Goal: Task Accomplishment & Management: Use online tool/utility

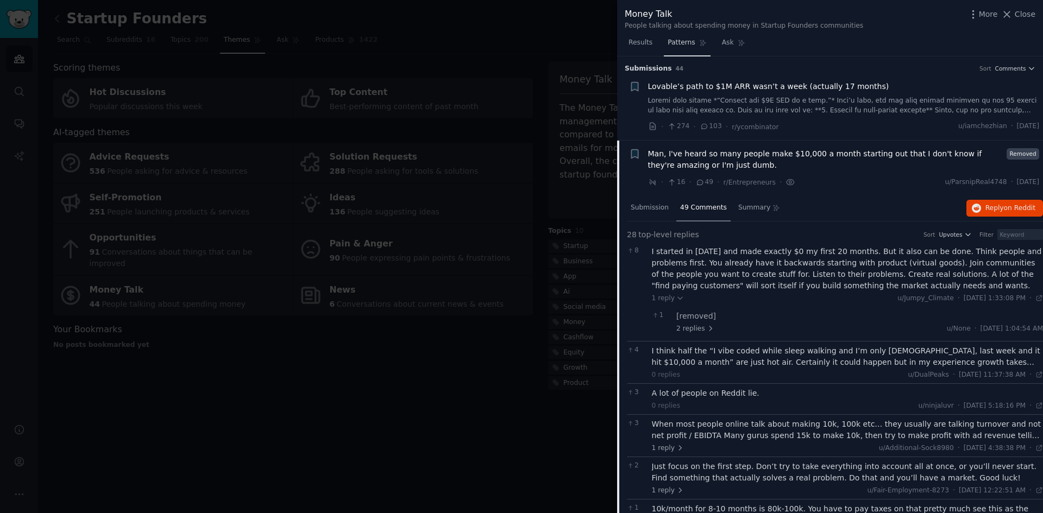
click at [679, 42] on span "Patterns" at bounding box center [681, 43] width 27 height 10
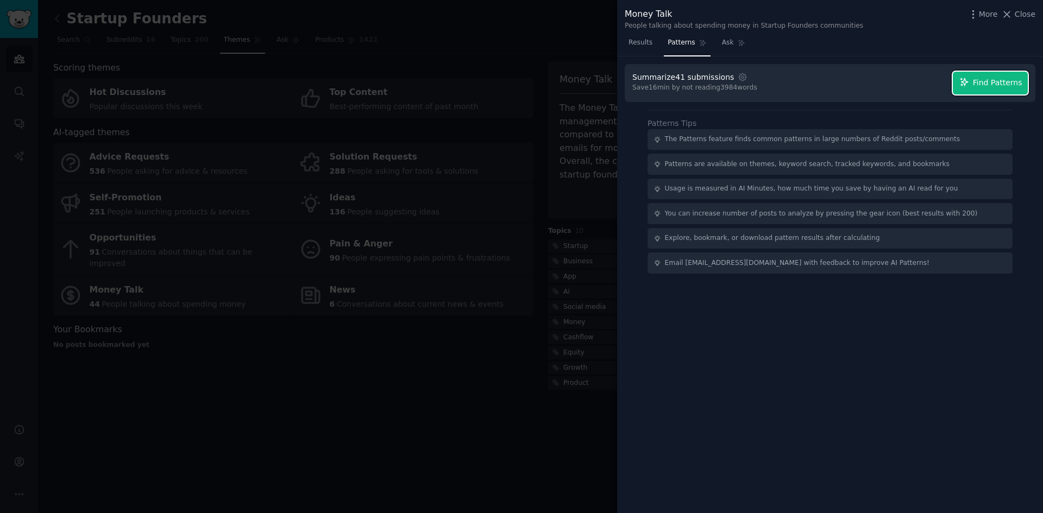
click at [994, 80] on span "Find Patterns" at bounding box center [997, 82] width 49 height 11
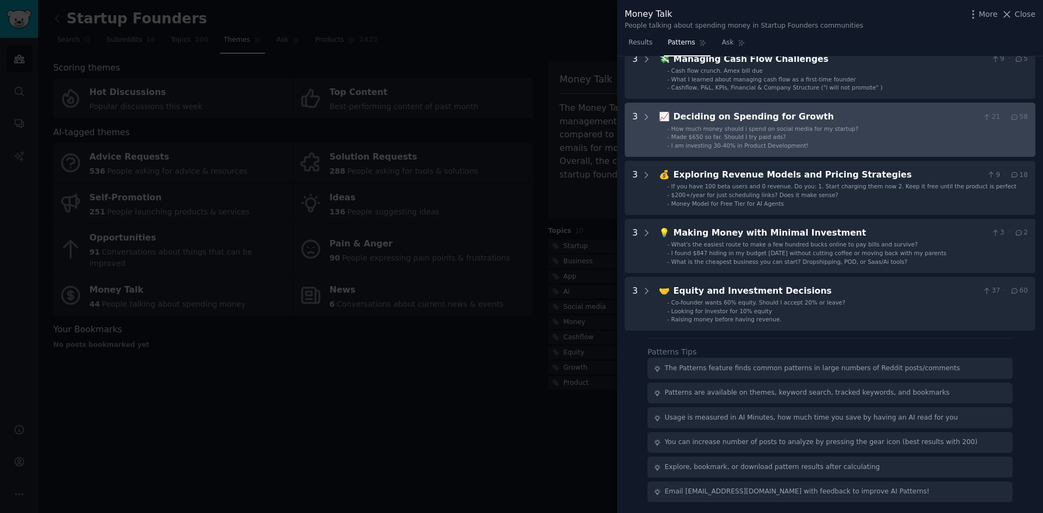
scroll to position [61, 0]
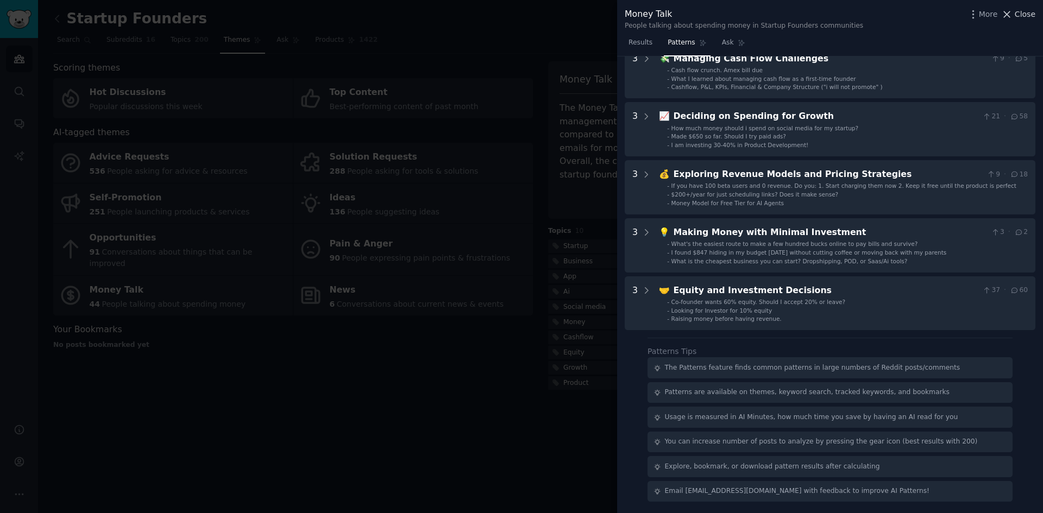
click at [1028, 12] on span "Close" at bounding box center [1025, 14] width 21 height 11
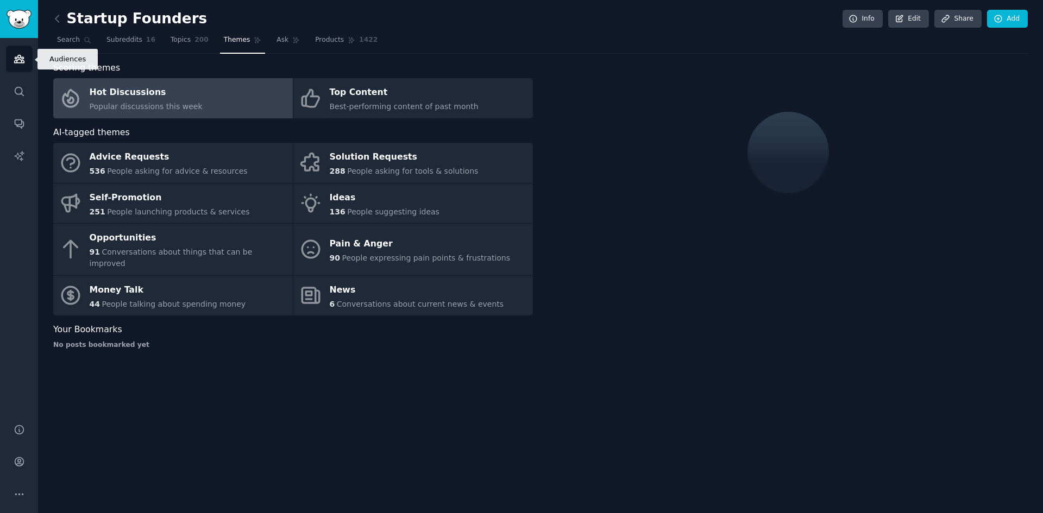
click at [14, 55] on icon "Sidebar" at bounding box center [19, 58] width 11 height 11
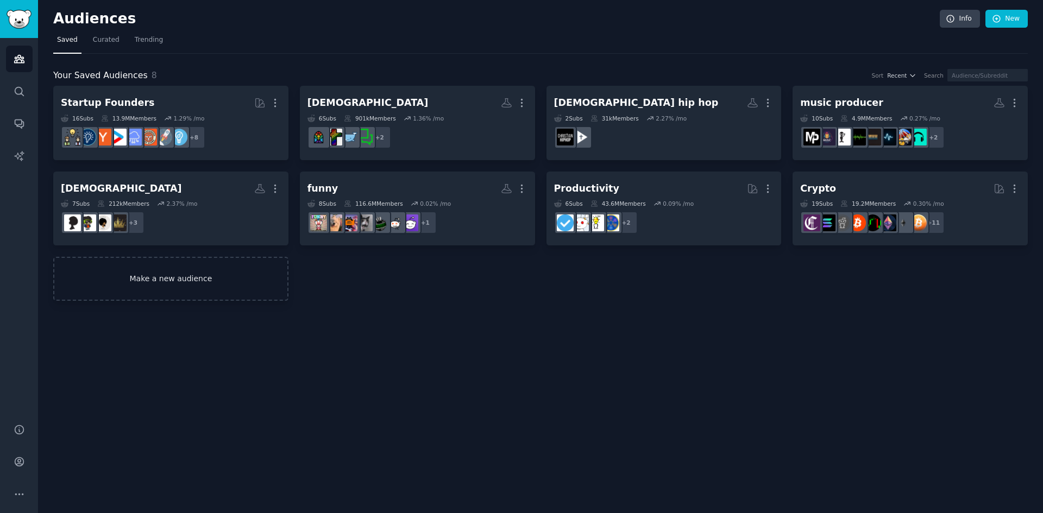
click at [199, 278] on link "Make a new audience" at bounding box center [170, 279] width 235 height 44
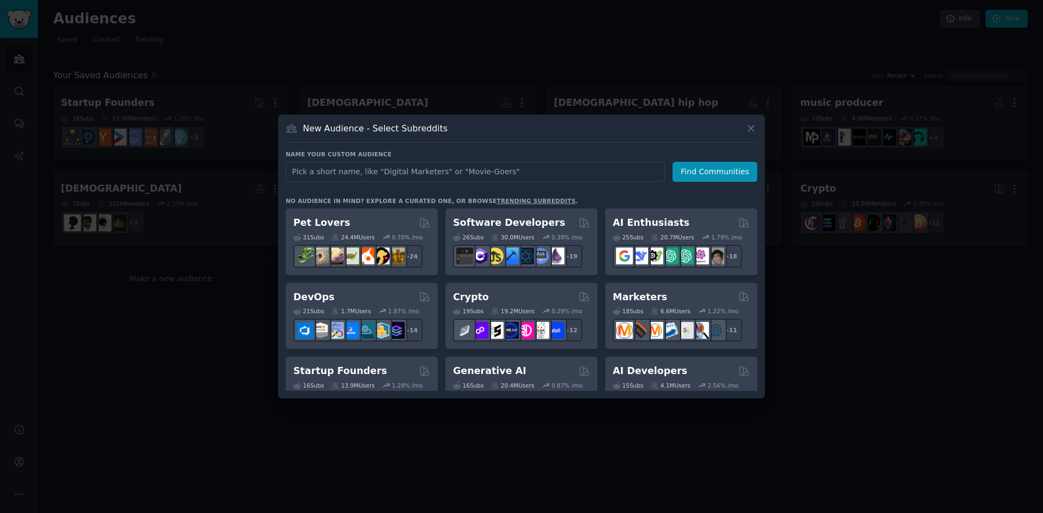
click at [311, 166] on input "text" at bounding box center [475, 172] width 379 height 20
type input "[MEDICAL_DATA]"
click at [714, 172] on button "Find Communities" at bounding box center [715, 172] width 85 height 20
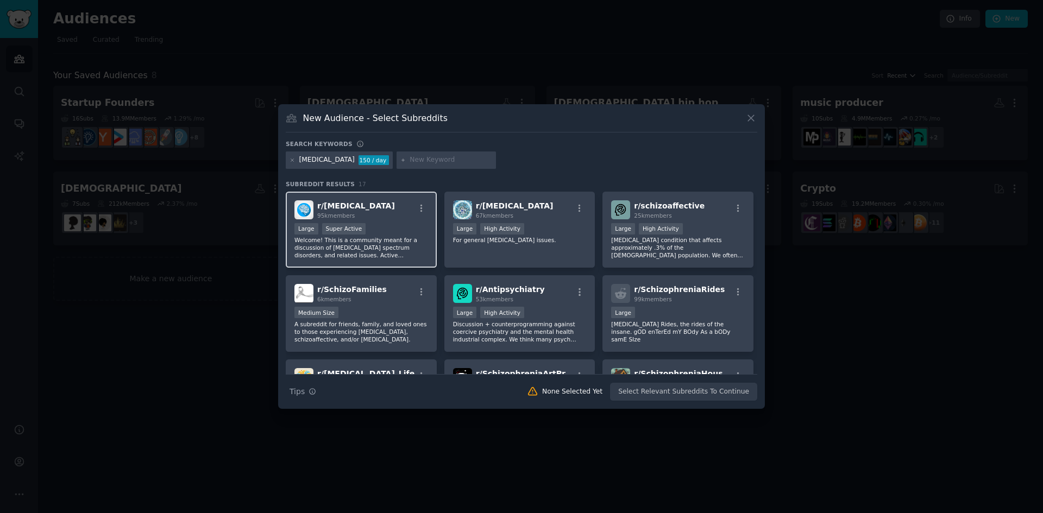
click at [408, 237] on p "Welcome! This is a community meant for a discussion of [MEDICAL_DATA] spectrum …" at bounding box center [361, 247] width 134 height 23
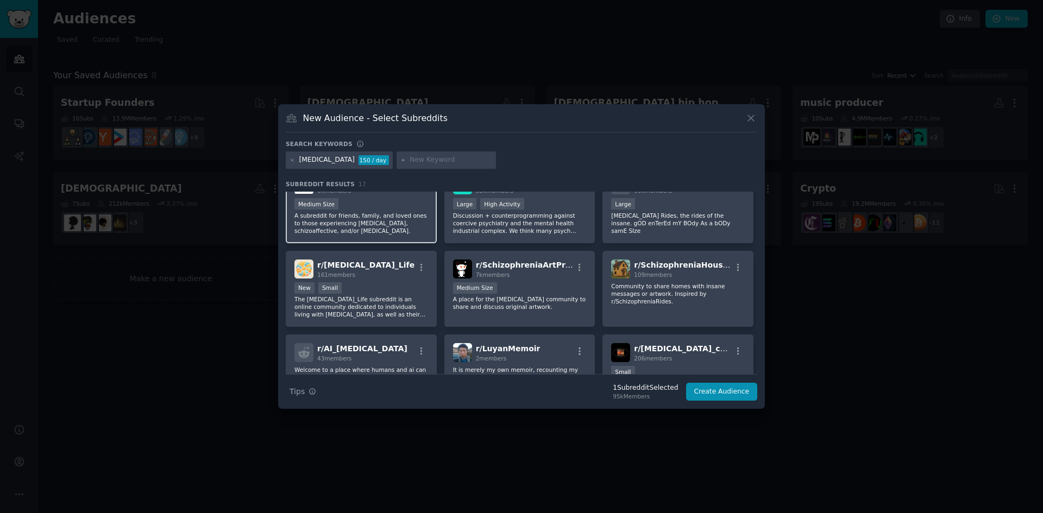
scroll to position [54, 0]
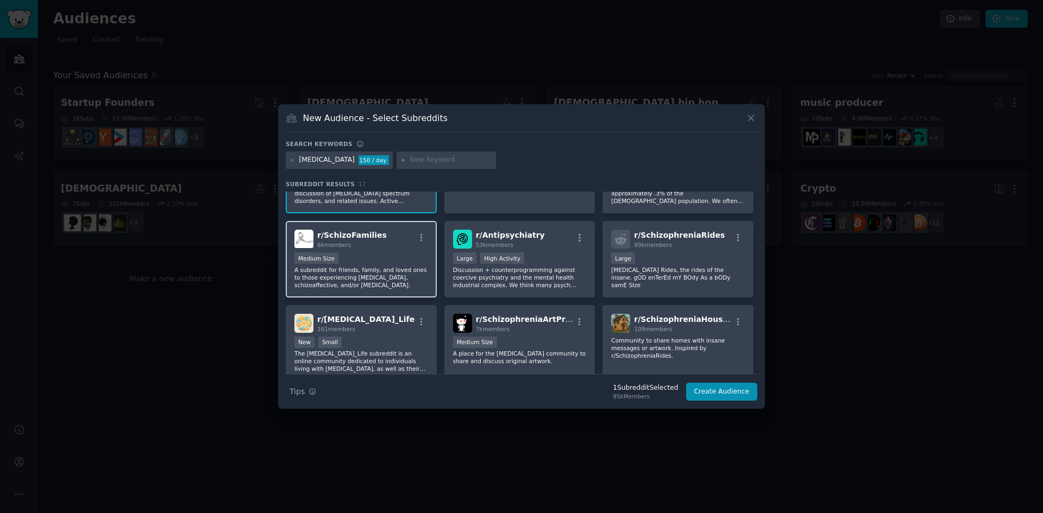
click at [391, 247] on div "r/ SchizoFamilies 6k members" at bounding box center [361, 239] width 134 height 19
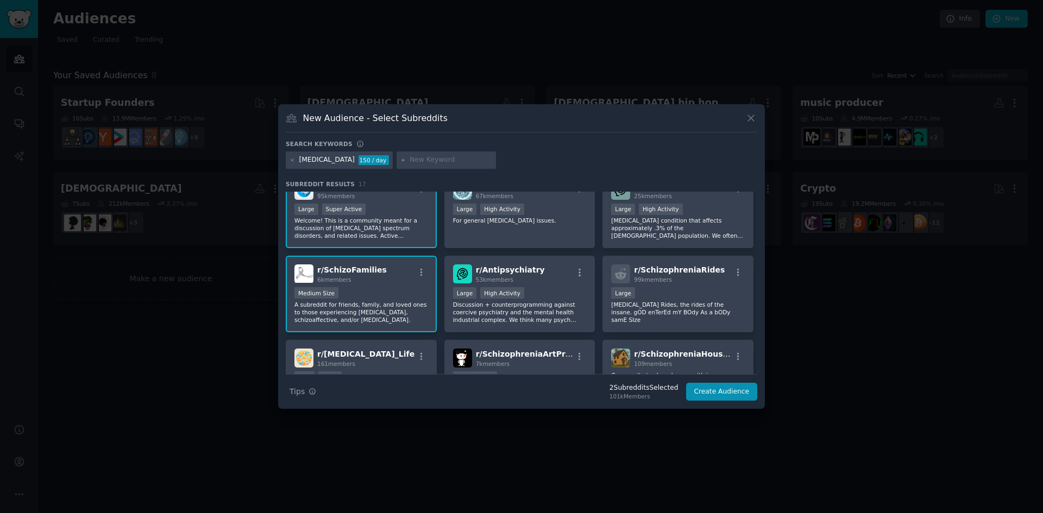
scroll to position [0, 0]
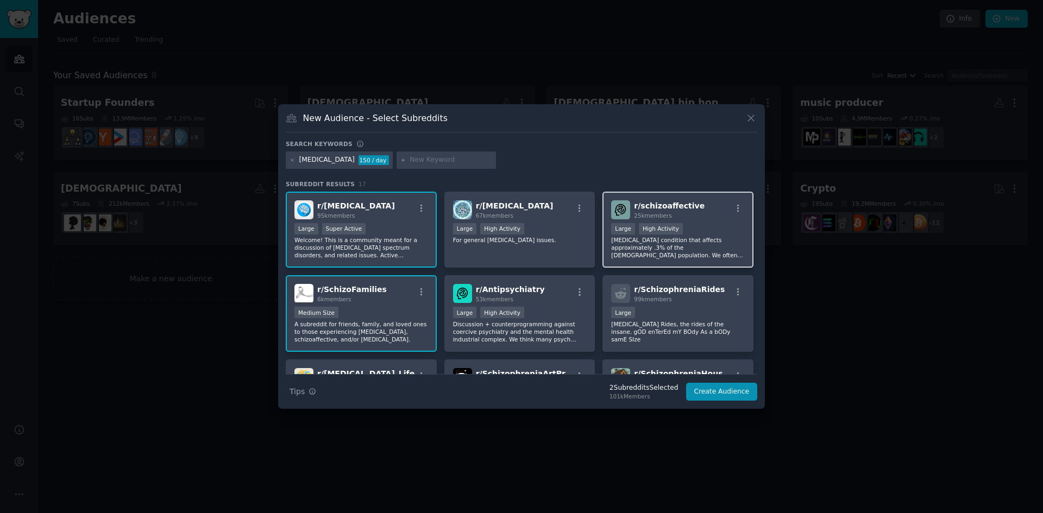
click at [683, 246] on p "[MEDICAL_DATA] condition that affects approximately .3% of the [DEMOGRAPHIC_DAT…" at bounding box center [678, 247] width 134 height 23
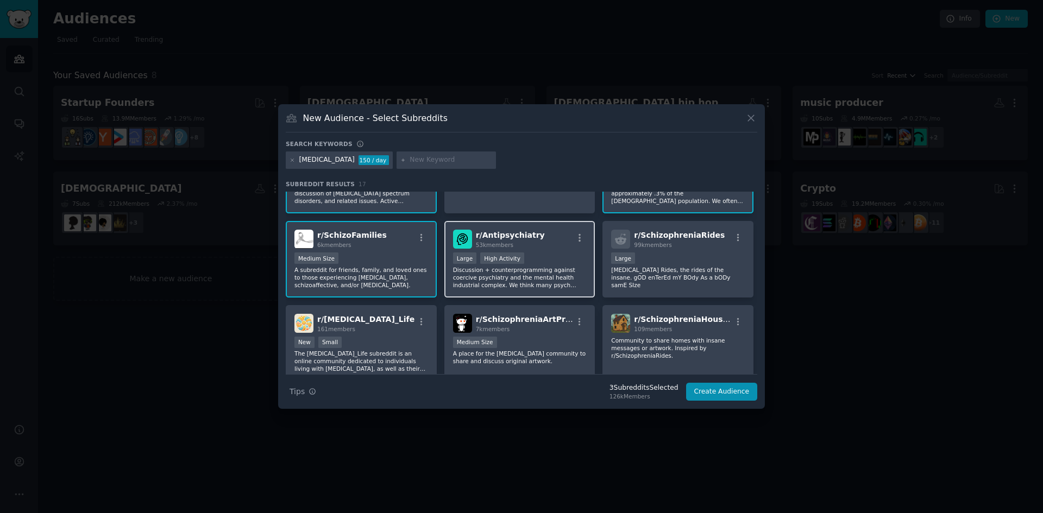
scroll to position [109, 0]
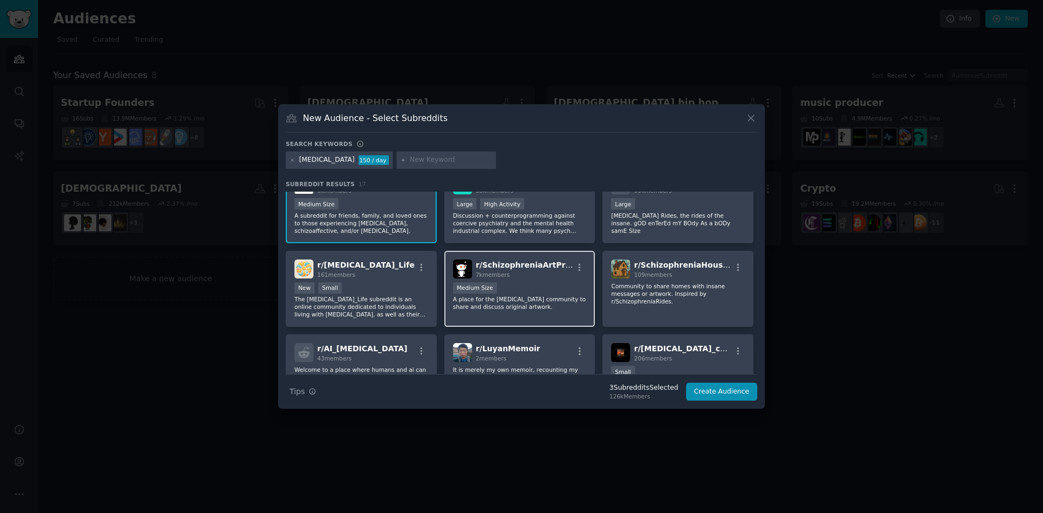
click at [519, 291] on div "Medium Size" at bounding box center [520, 289] width 134 height 14
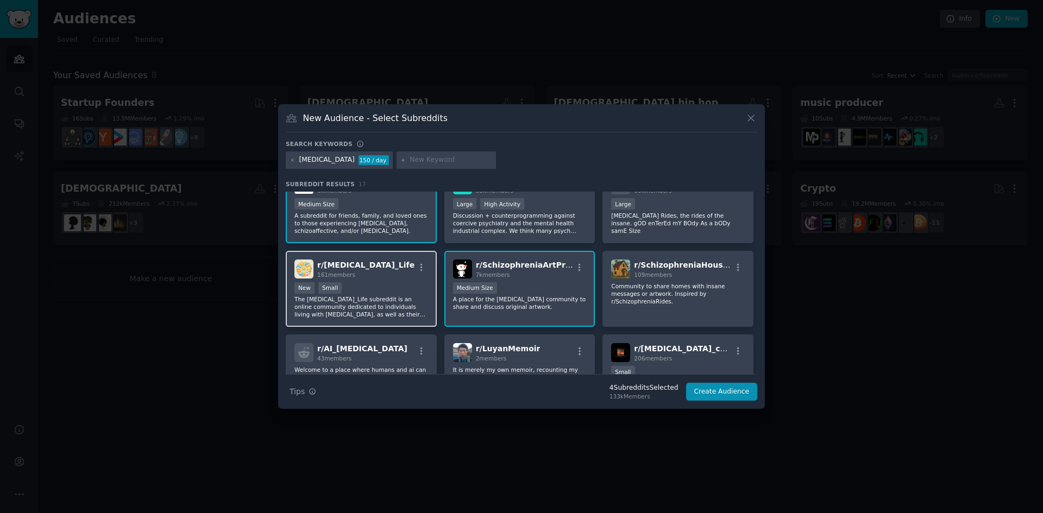
scroll to position [163, 0]
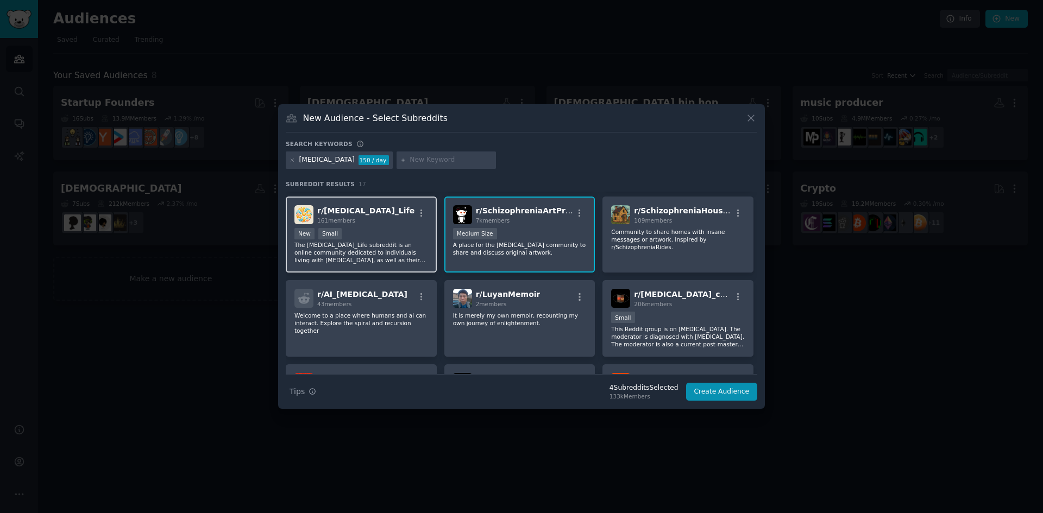
click at [384, 249] on p "The [MEDICAL_DATA]_Life subreddit is an online community dedicated to individua…" at bounding box center [361, 252] width 134 height 23
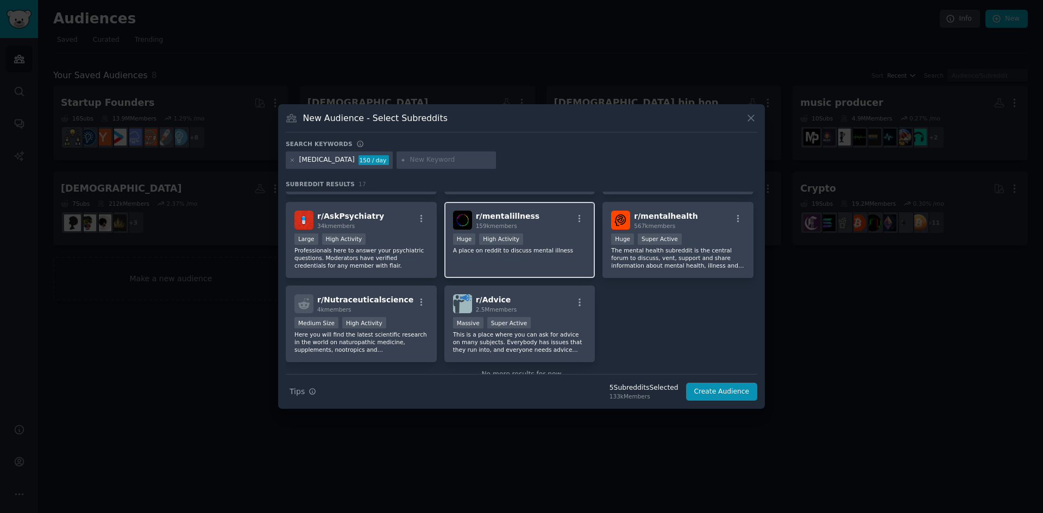
scroll to position [326, 0]
click at [707, 392] on button "Create Audience" at bounding box center [722, 392] width 72 height 18
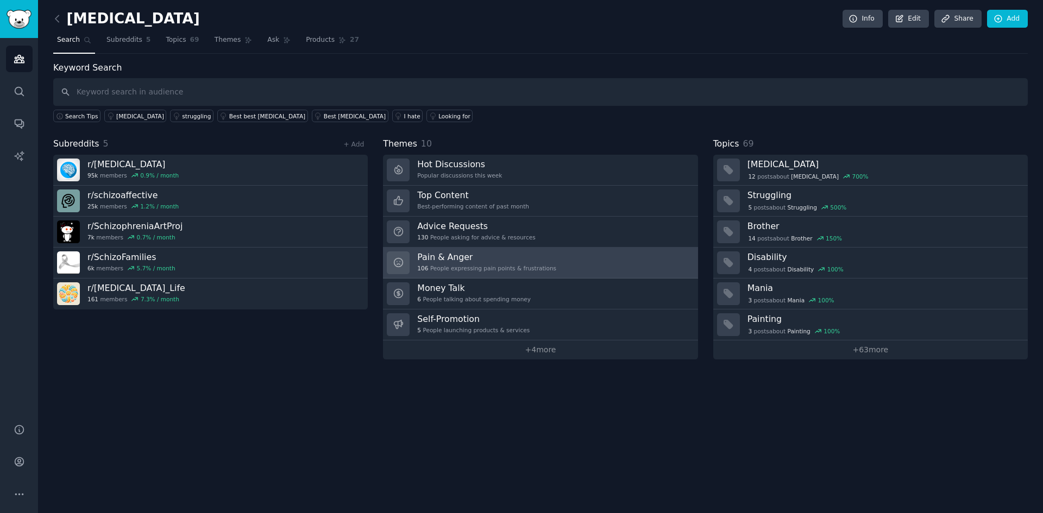
click at [549, 264] on link "Pain & Anger 106 People expressing pain points & frustrations" at bounding box center [540, 263] width 315 height 31
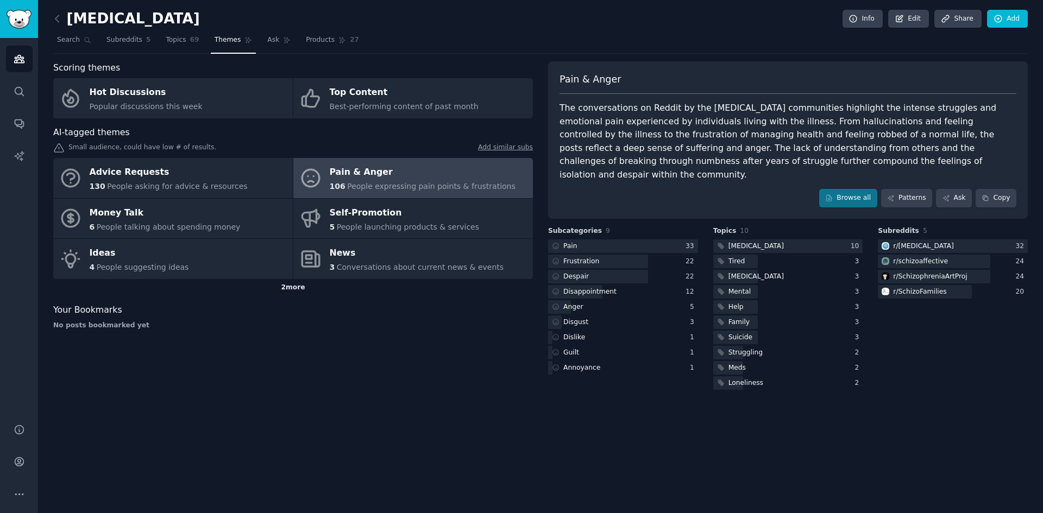
click at [286, 290] on div "2 more" at bounding box center [293, 287] width 480 height 17
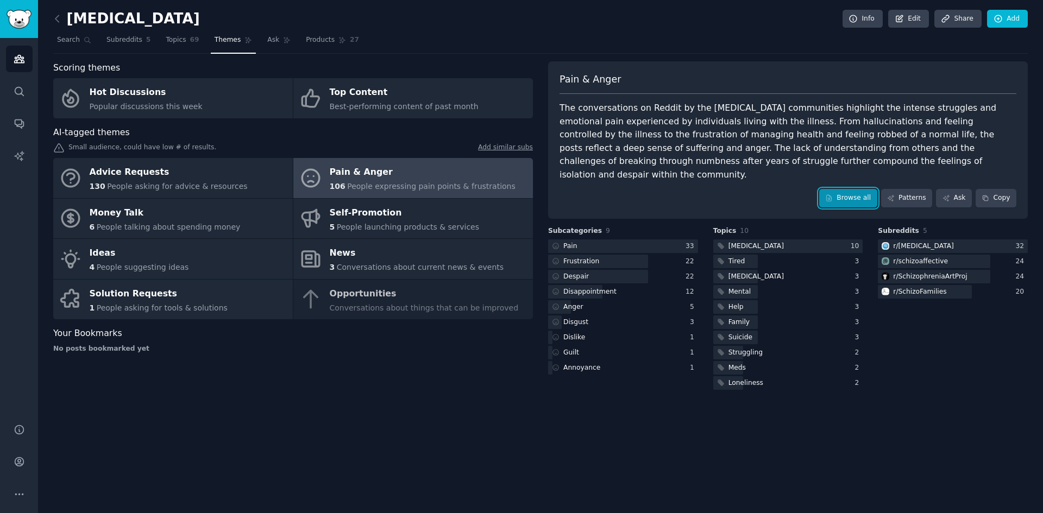
click at [852, 189] on link "Browse all" at bounding box center [848, 198] width 58 height 18
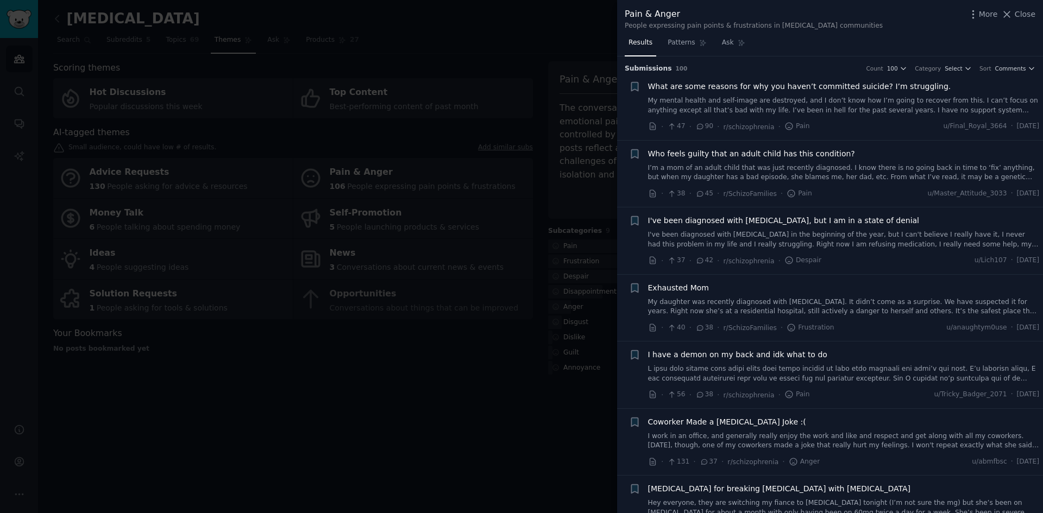
click at [701, 89] on span "What are some reasons for why you haven’t committed suicide? I’m struggling." at bounding box center [799, 86] width 303 height 11
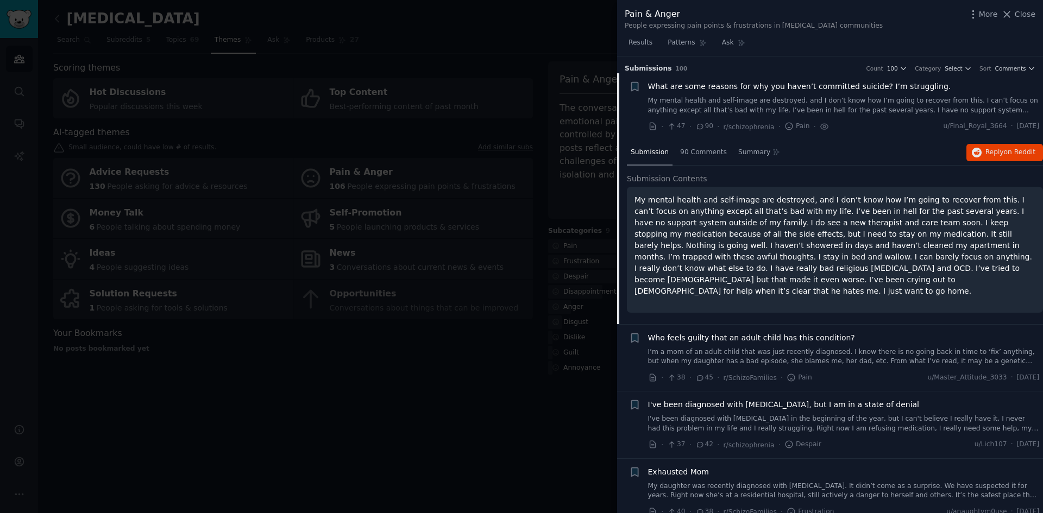
scroll to position [17, 0]
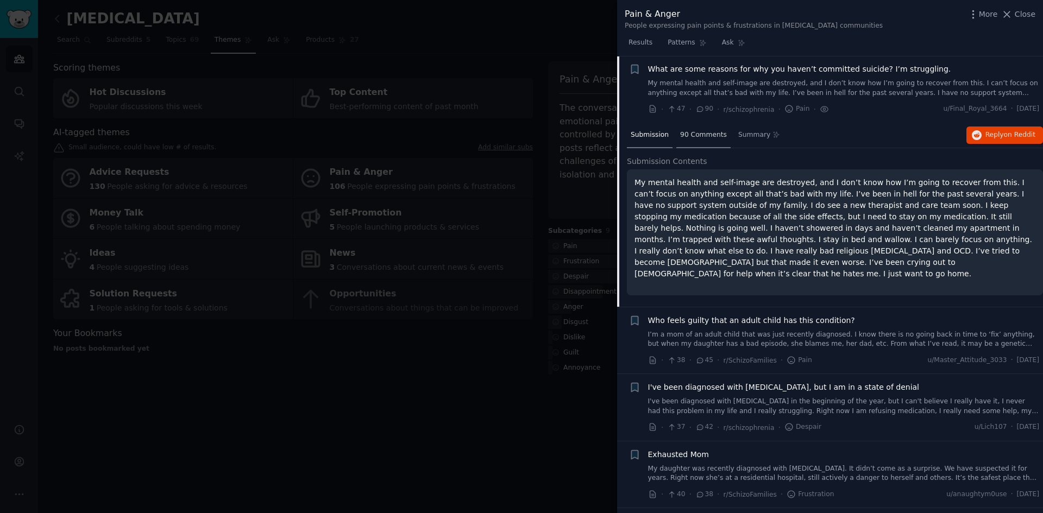
click at [697, 133] on span "90 Comments" at bounding box center [703, 135] width 47 height 10
